Goal: Find specific page/section: Find specific page/section

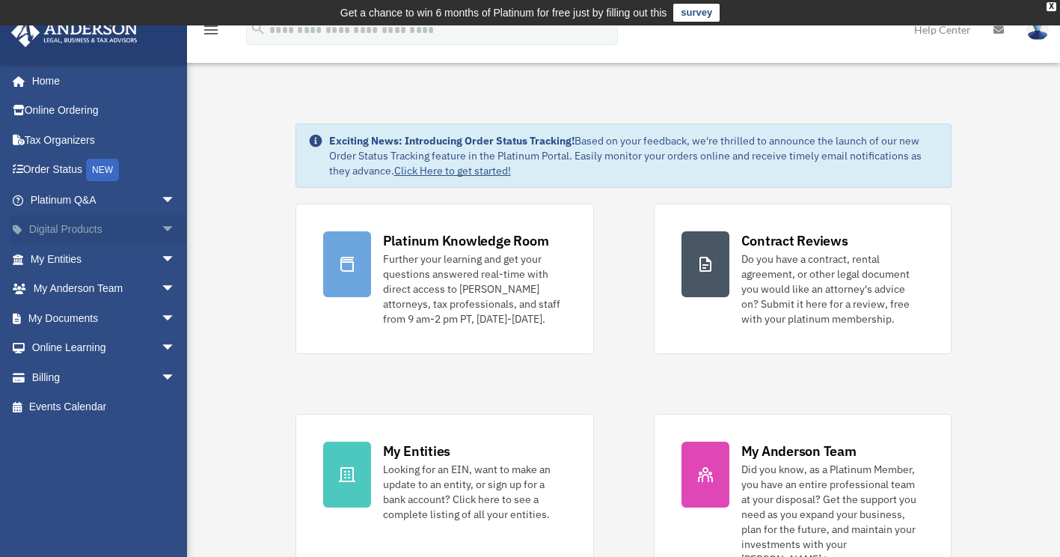
click at [165, 224] on span "arrow_drop_down" at bounding box center [176, 230] width 30 height 31
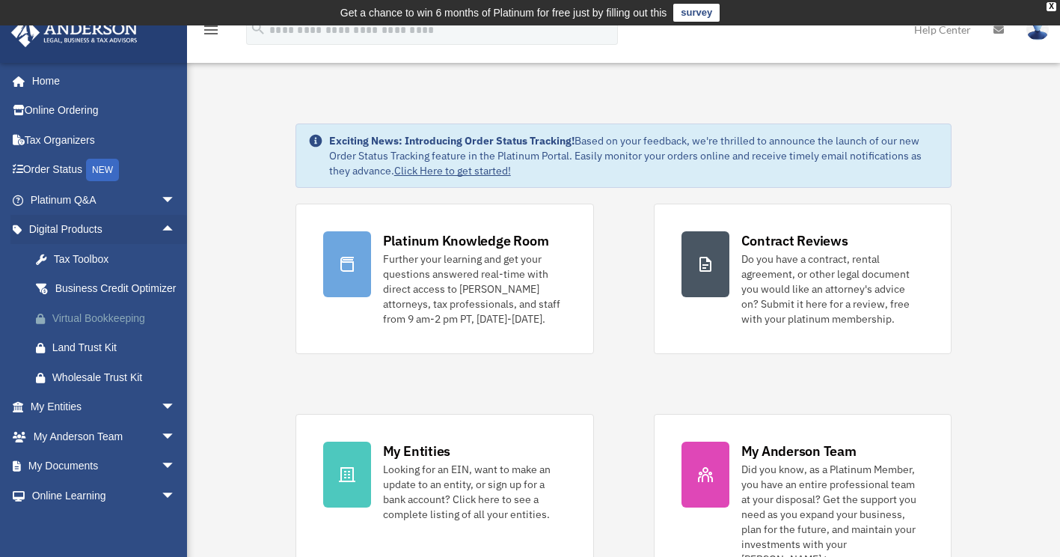
click at [117, 328] on div "Virtual Bookkeeping" at bounding box center [115, 318] width 127 height 19
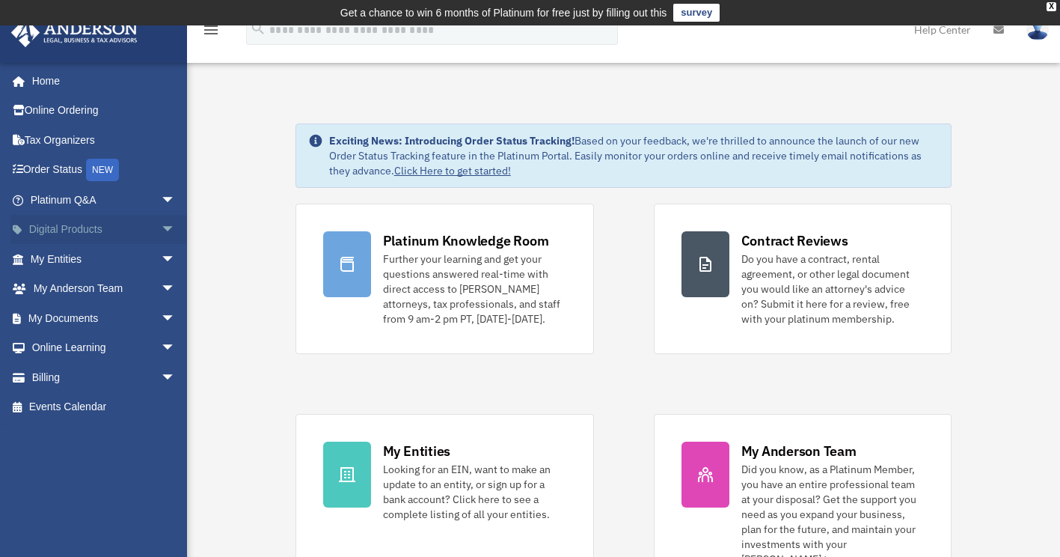
click at [165, 226] on span "arrow_drop_down" at bounding box center [176, 230] width 30 height 31
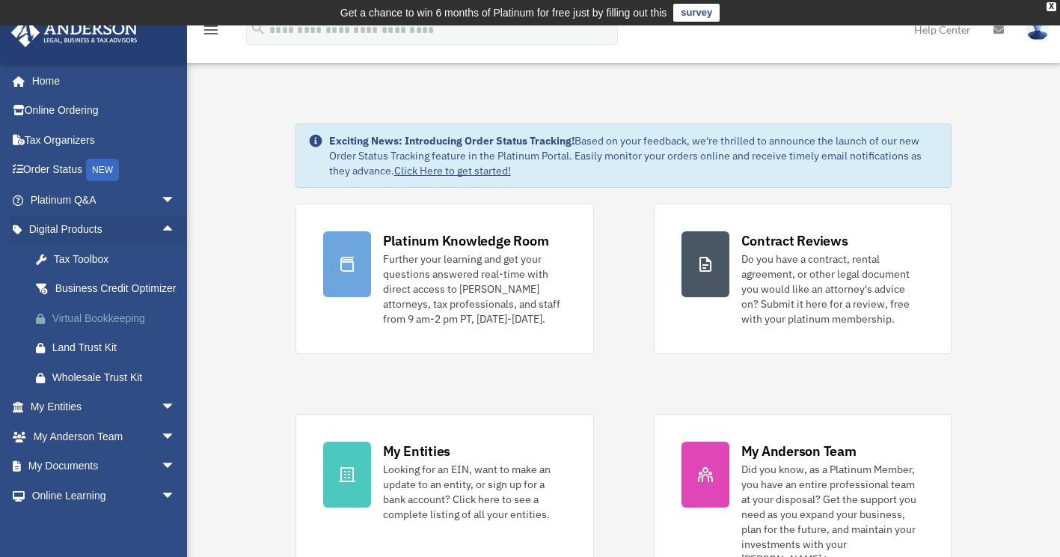
click at [132, 328] on div "Virtual Bookkeeping" at bounding box center [115, 318] width 127 height 19
